Goal: Information Seeking & Learning: Find specific fact

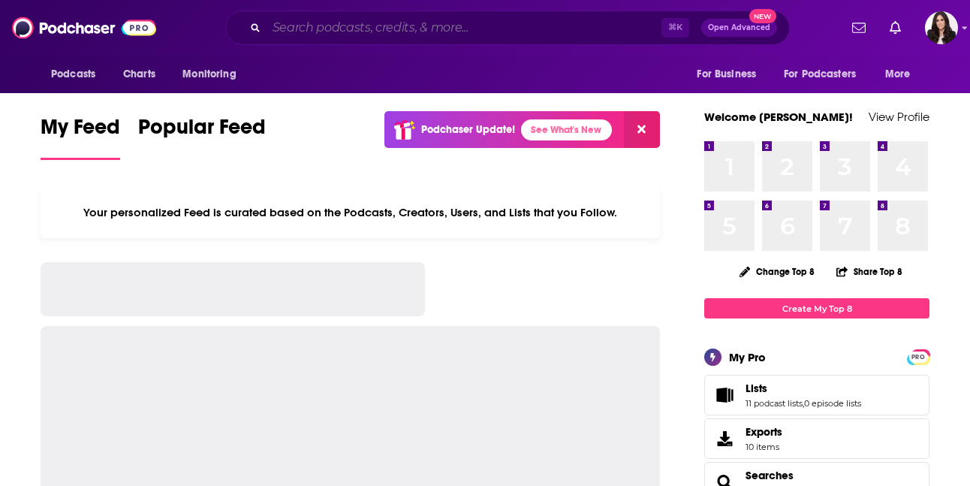
click at [286, 26] on input "Search podcasts, credits, & more..." at bounding box center [463, 28] width 395 height 24
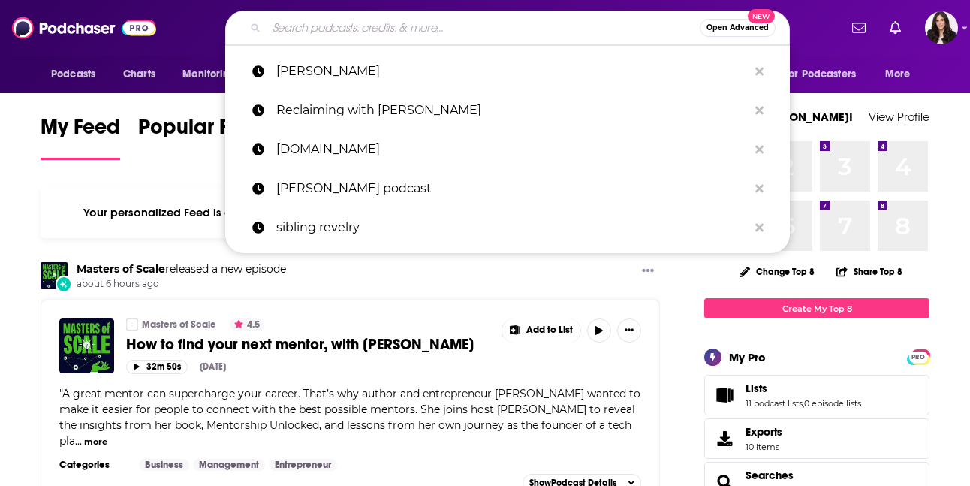
type input "n"
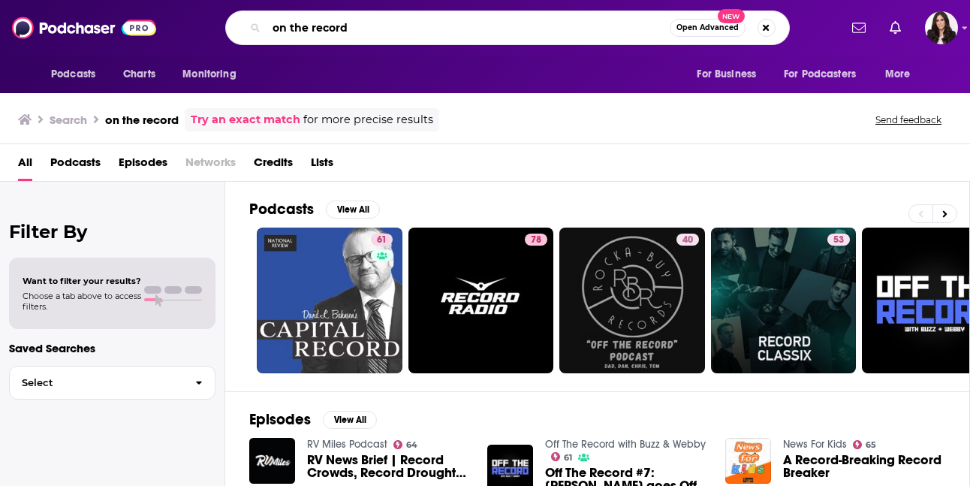
click at [272, 30] on input "on the record" at bounding box center [467, 28] width 403 height 24
type input "billboardon the record"
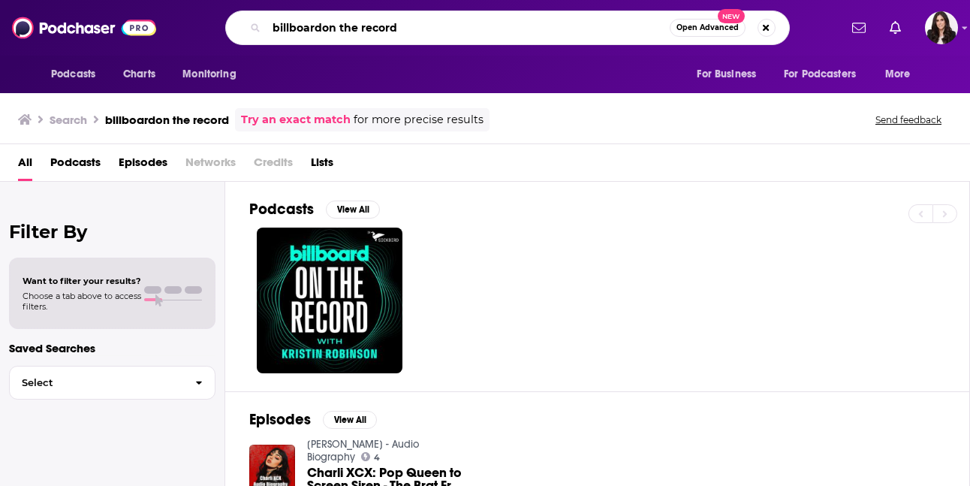
click at [323, 31] on input "billboardon the record" at bounding box center [467, 28] width 403 height 24
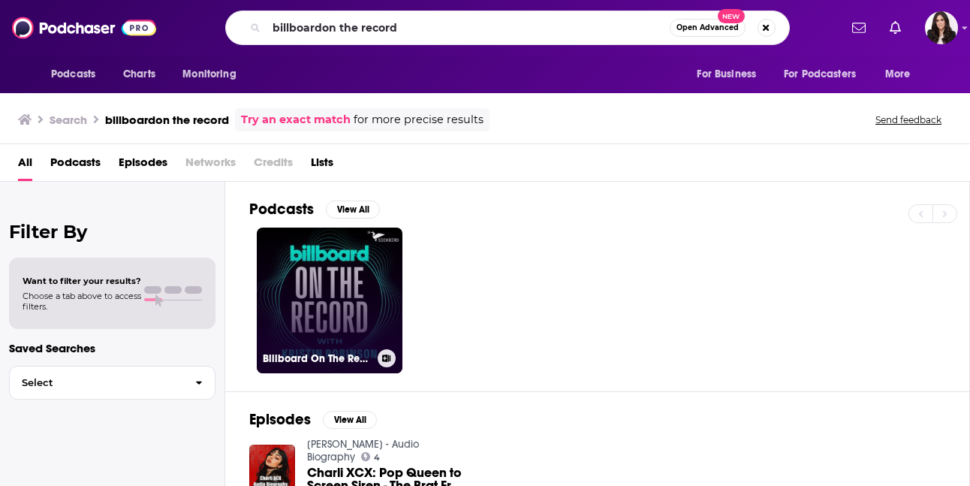
click at [340, 318] on link "Billboard On The Record" at bounding box center [330, 300] width 146 height 146
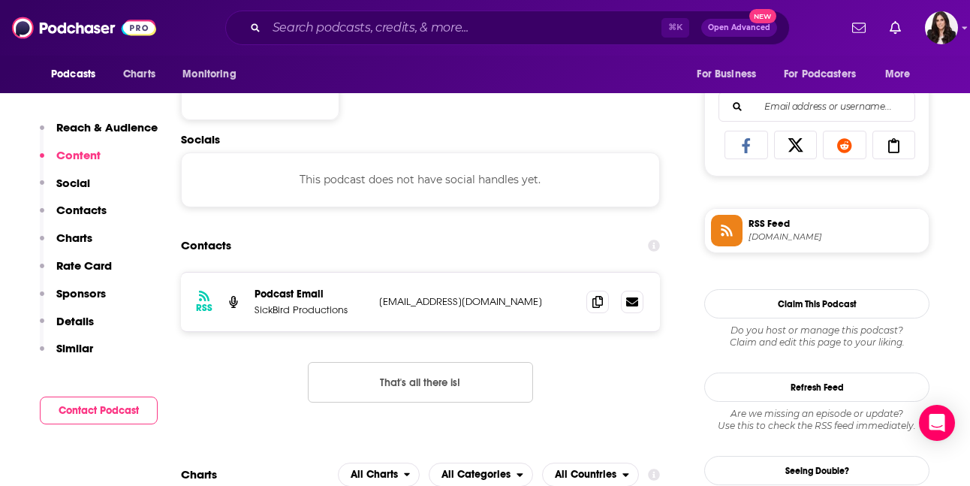
scroll to position [952, 0]
